Goal: Find specific page/section: Find specific page/section

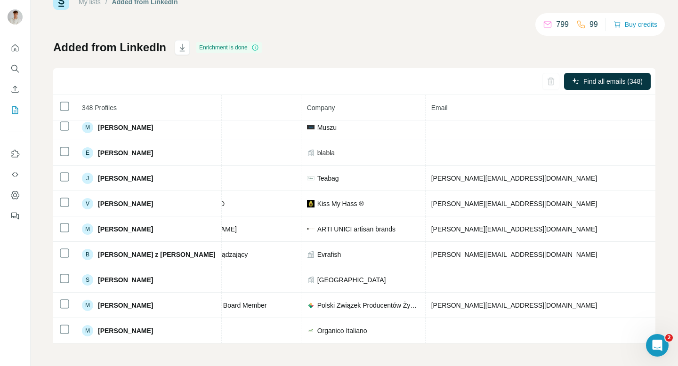
click at [81, 84] on div "Find all emails (348)" at bounding box center [354, 81] width 602 height 27
click at [11, 75] on button "Search" at bounding box center [15, 68] width 15 height 17
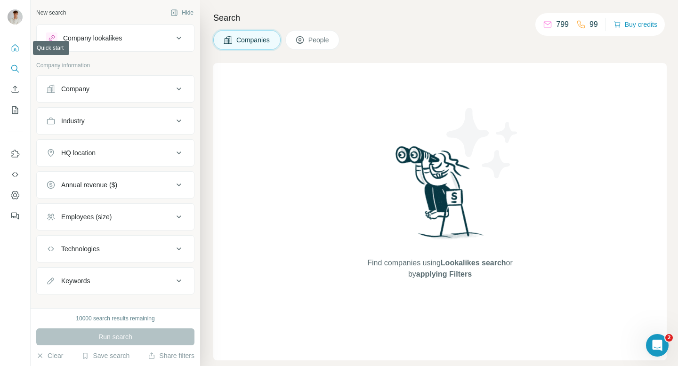
click at [13, 49] on icon "Quick start" at bounding box center [14, 47] width 9 height 9
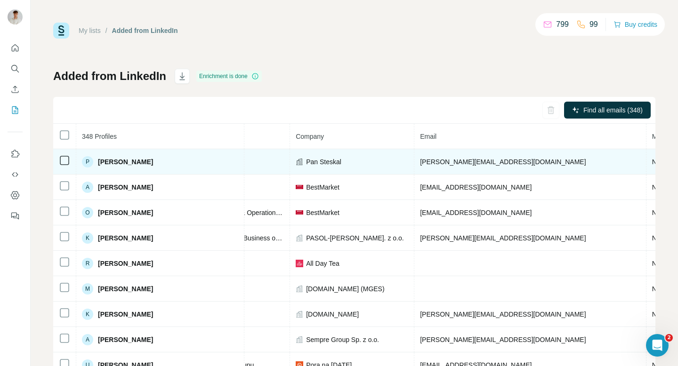
scroll to position [0, 330]
